Goal: Task Accomplishment & Management: Manage account settings

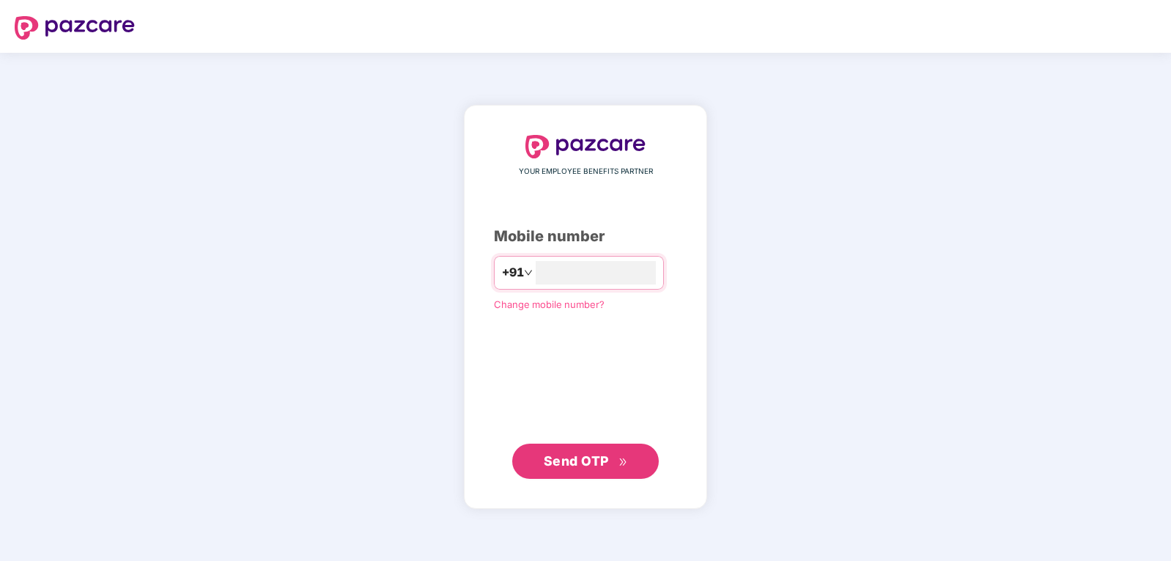
type input "**********"
click at [580, 462] on span "Send OTP" at bounding box center [576, 459] width 65 height 15
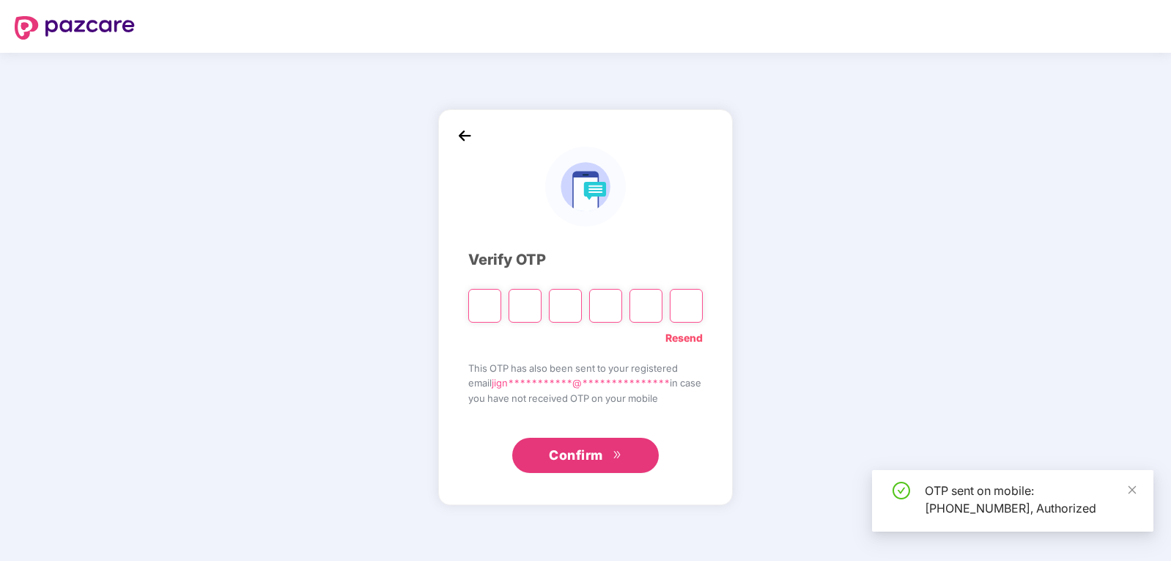
type input "*"
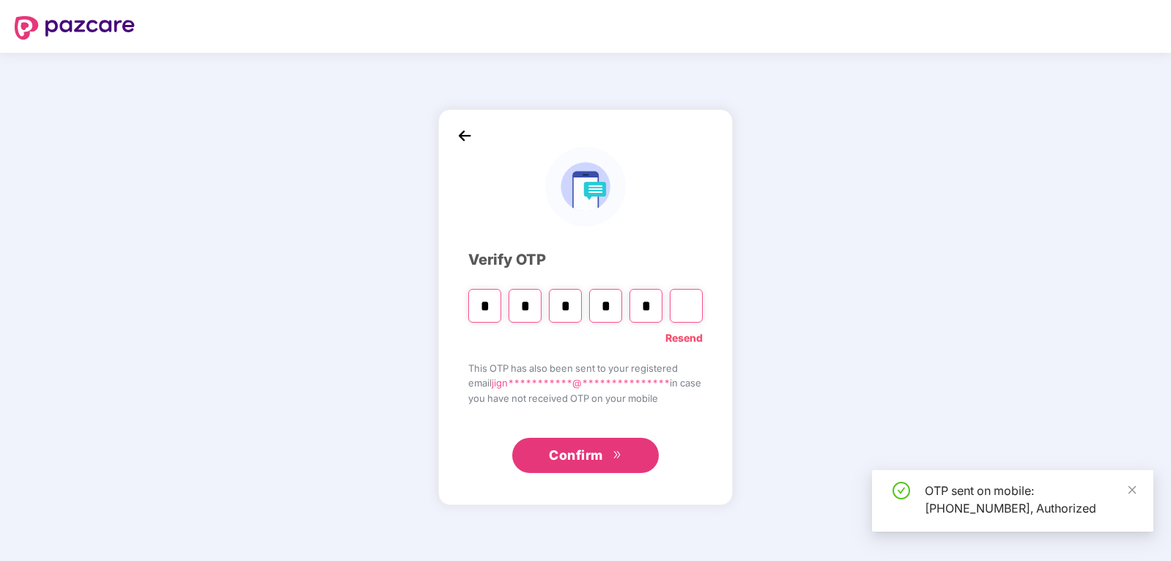
type input "*"
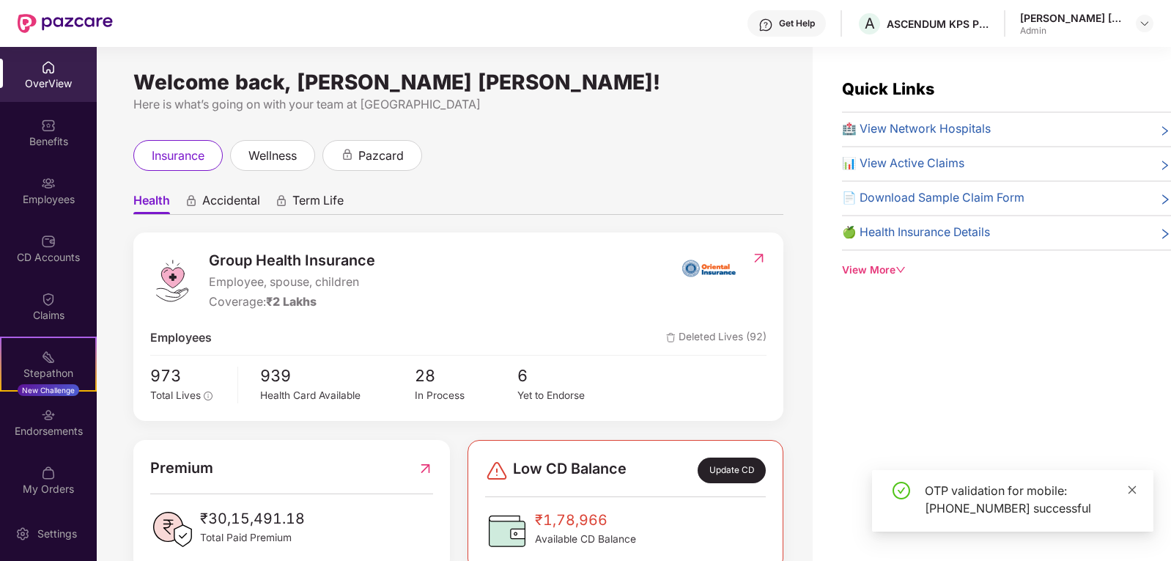
click at [1129, 484] on icon "close" at bounding box center [1132, 489] width 10 height 10
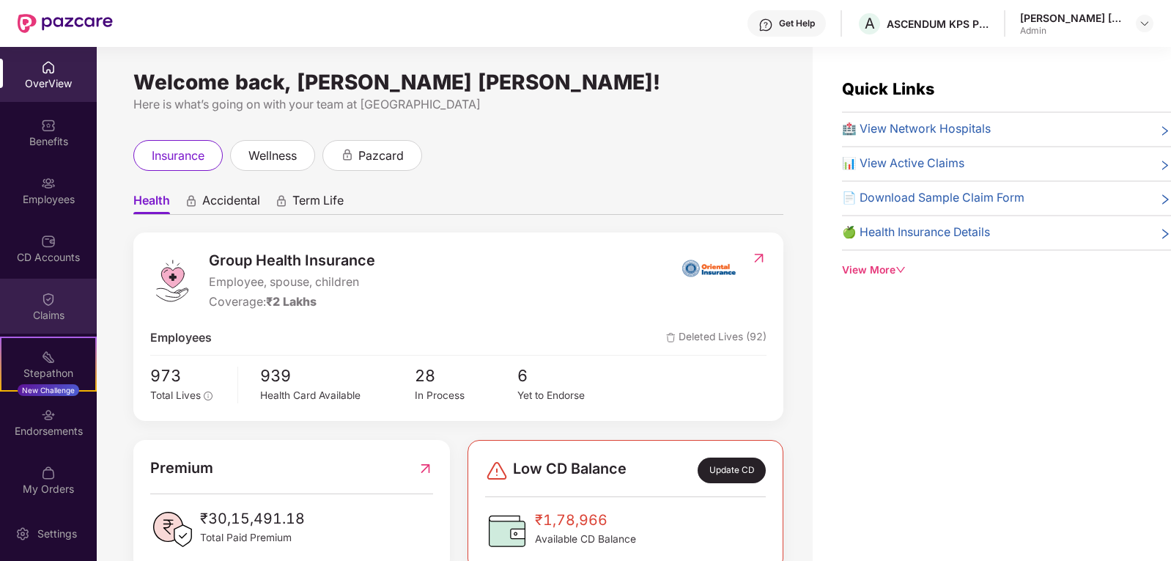
click at [41, 313] on div "Claims" at bounding box center [48, 315] width 97 height 15
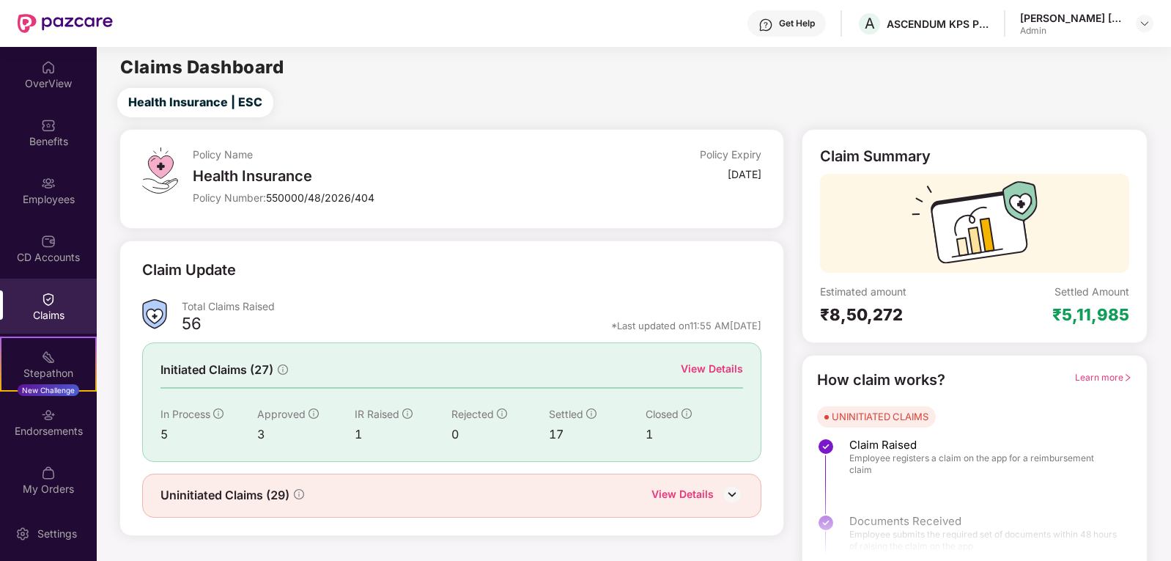
scroll to position [13, 0]
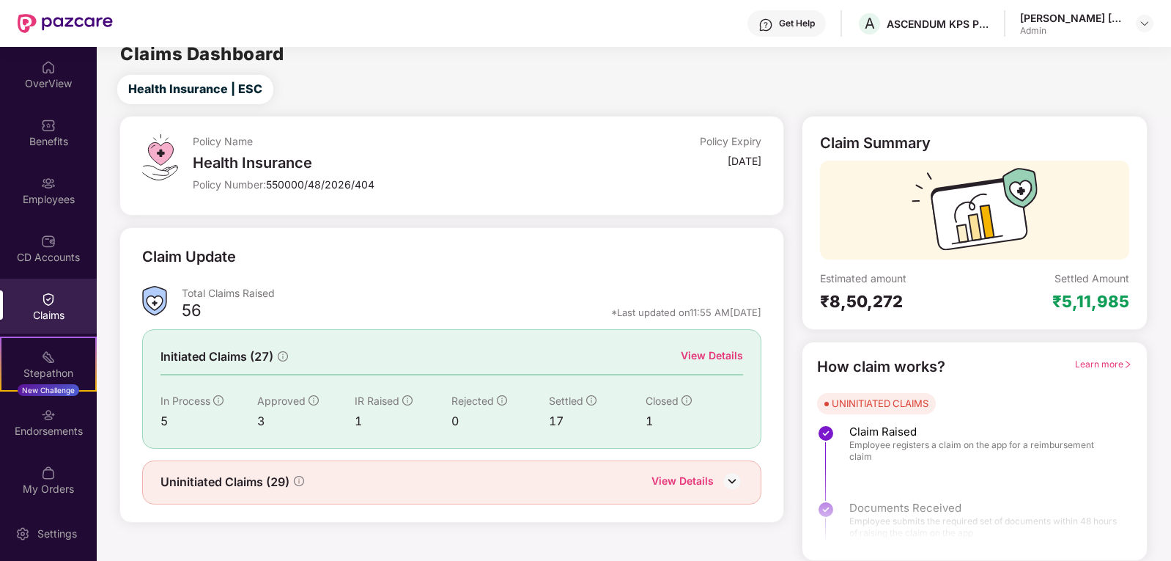
click at [707, 352] on div "View Details" at bounding box center [712, 355] width 62 height 16
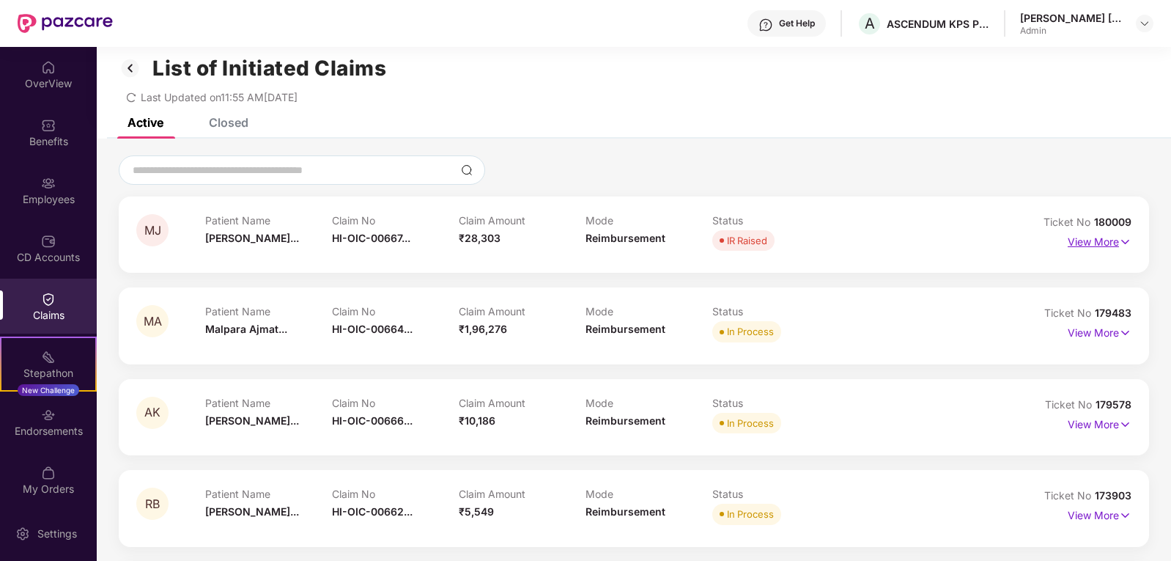
click at [1109, 245] on p "View More" at bounding box center [1100, 240] width 64 height 20
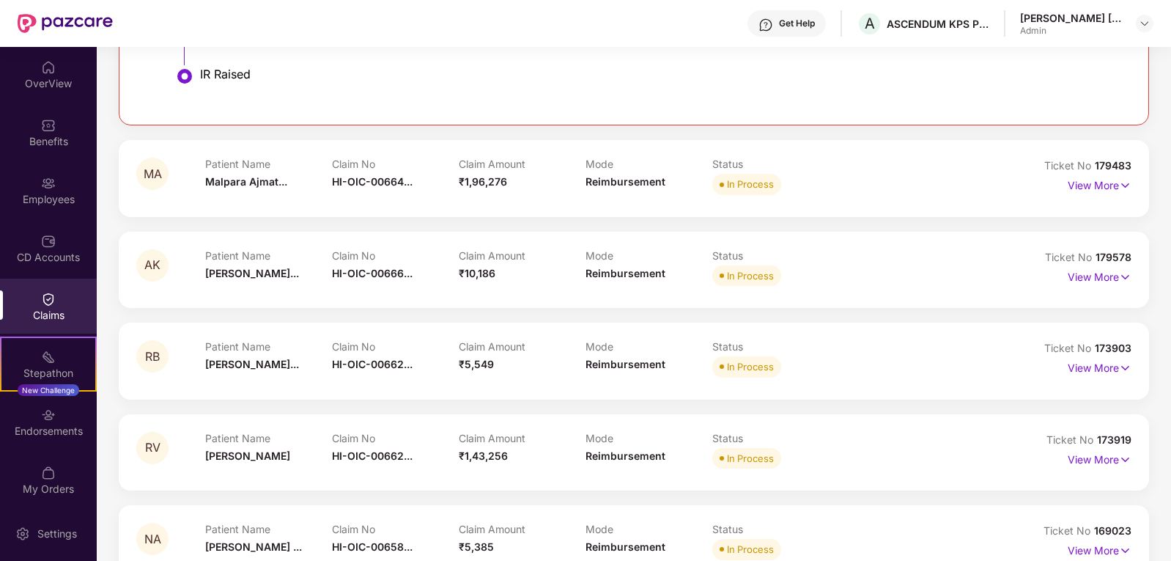
scroll to position [695, 0]
